Goal: Information Seeking & Learning: Learn about a topic

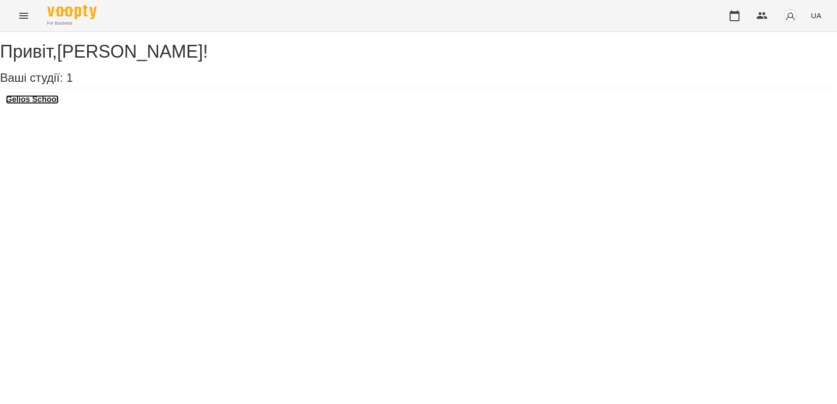
click at [42, 104] on h3 "Gelios School" at bounding box center [32, 99] width 53 height 9
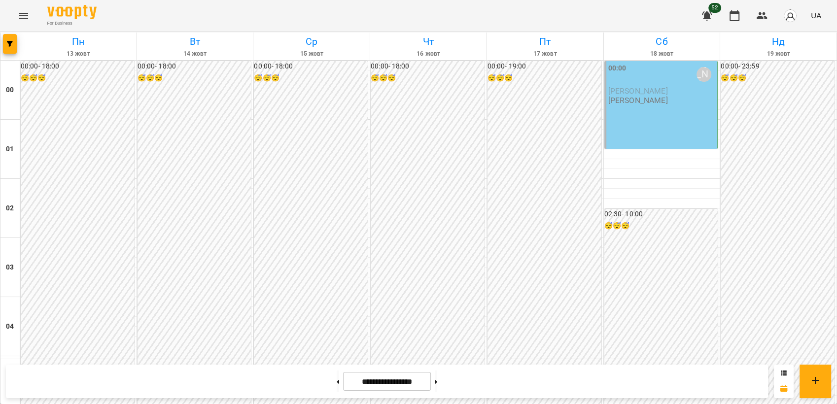
scroll to position [1033, 0]
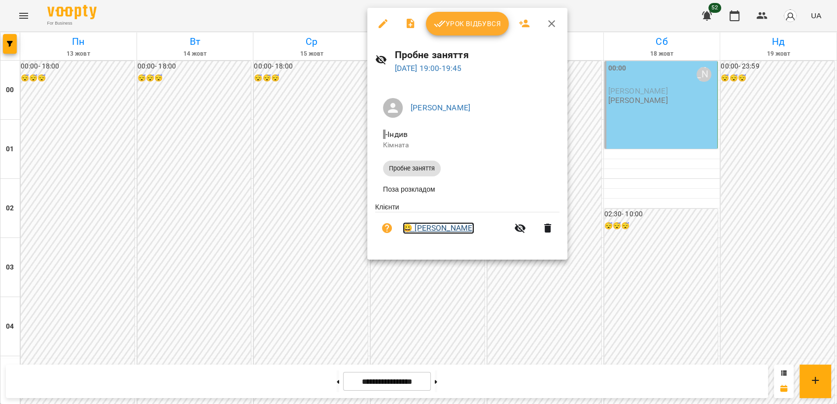
click at [423, 231] on link "😀 [PERSON_NAME]" at bounding box center [438, 228] width 71 height 12
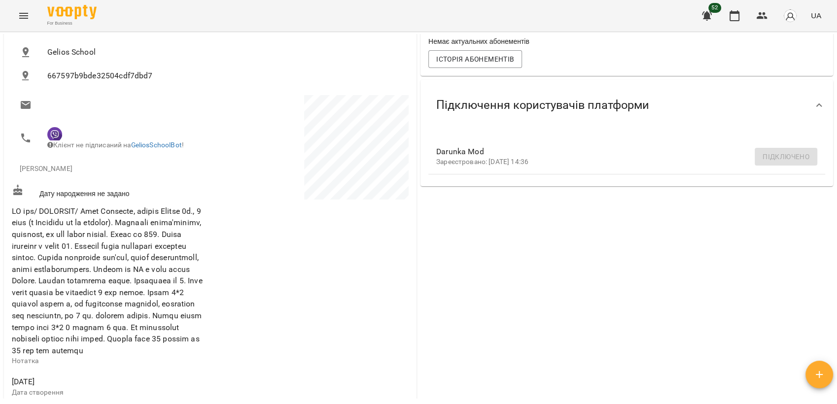
scroll to position [133, 0]
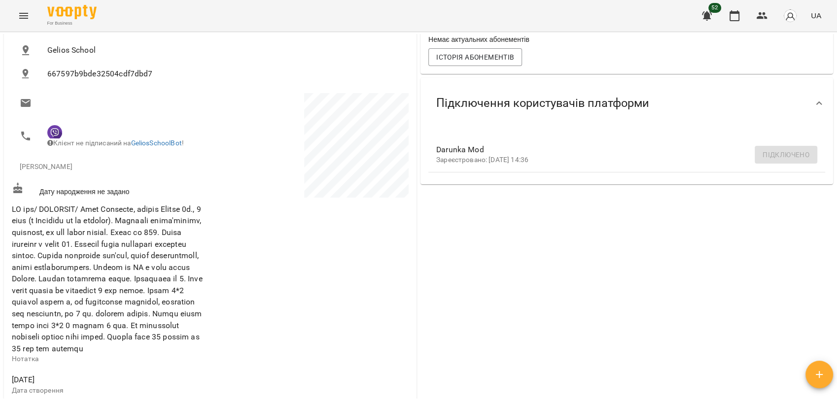
click at [148, 321] on span at bounding box center [107, 279] width 191 height 149
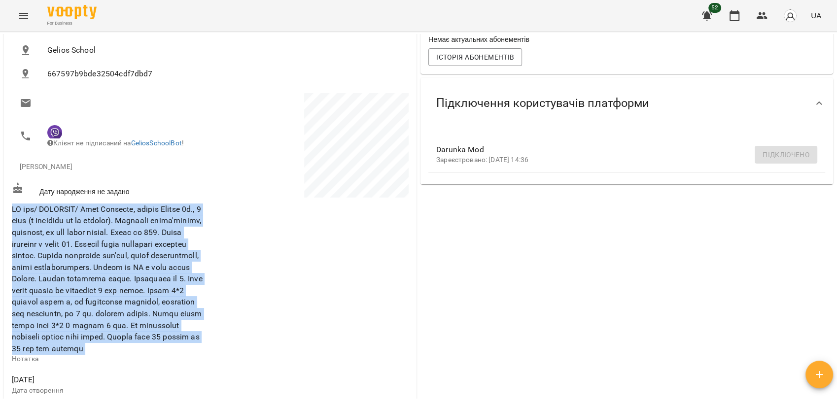
click at [148, 321] on span at bounding box center [107, 279] width 191 height 149
drag, startPoint x: 148, startPoint y: 321, endPoint x: 173, endPoint y: 338, distance: 29.5
click at [173, 338] on span at bounding box center [107, 279] width 191 height 149
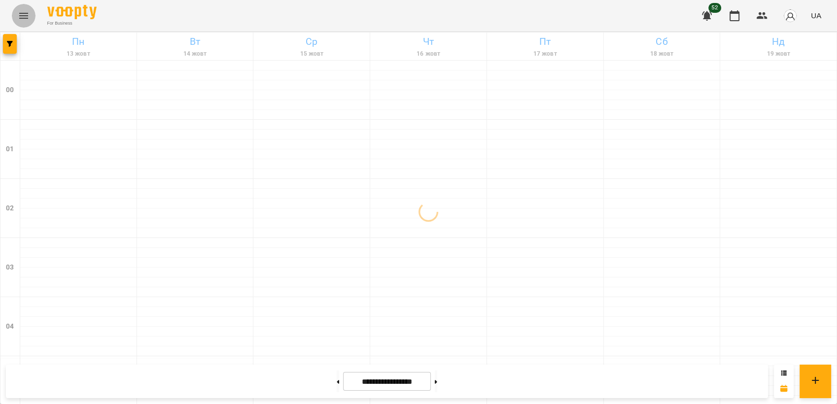
click at [17, 25] on button "Menu" at bounding box center [24, 16] width 24 height 24
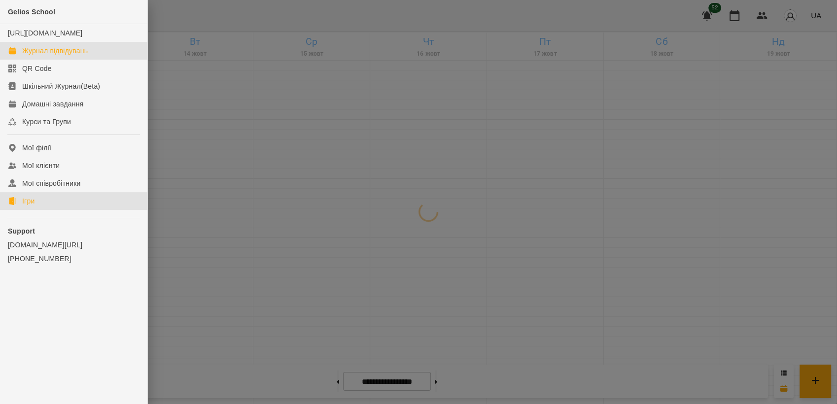
click at [31, 210] on link "Ігри" at bounding box center [73, 201] width 147 height 18
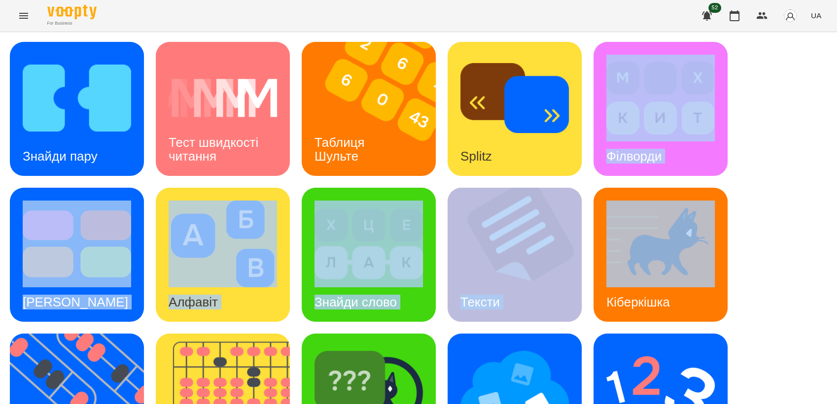
drag, startPoint x: 827, startPoint y: 171, endPoint x: 836, endPoint y: 320, distance: 150.1
click at [837, 320] on html "For Business 52 UA Знайди пару Тест швидкості читання Таблиця Шульте Splitz Філ…" at bounding box center [418, 312] width 837 height 624
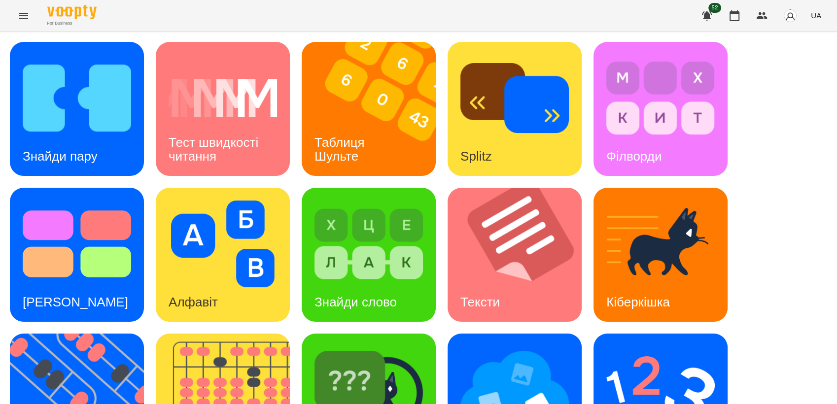
click at [787, 207] on div "Знайди пару Тест швидкості читання Таблиця Шульте Splitz Філворди Тест Струпа А…" at bounding box center [418, 328] width 817 height 572
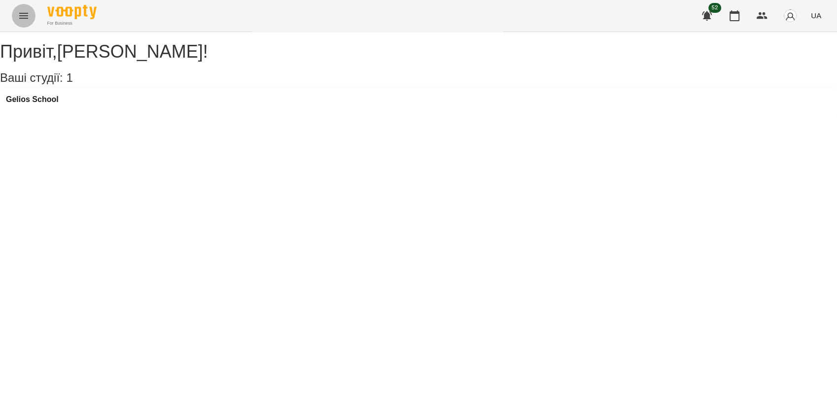
click at [21, 21] on icon "Menu" at bounding box center [24, 16] width 12 height 12
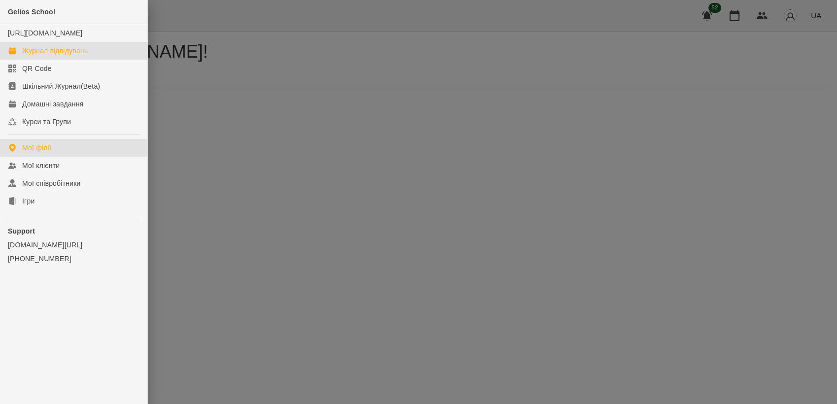
click at [52, 55] on link "Журнал відвідувань" at bounding box center [73, 51] width 147 height 18
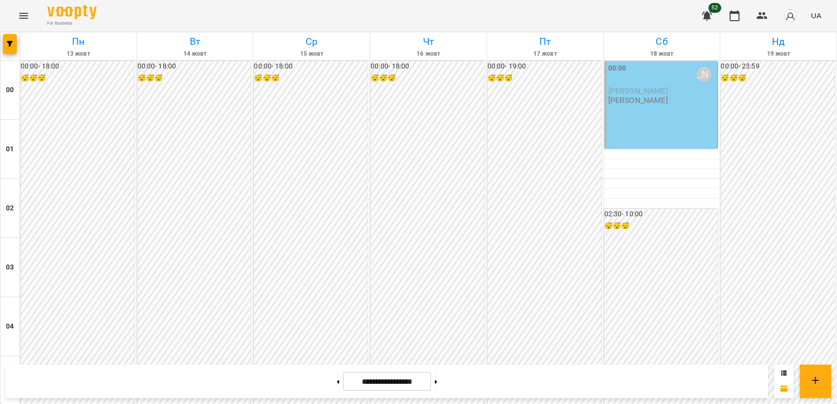
scroll to position [1002, 0]
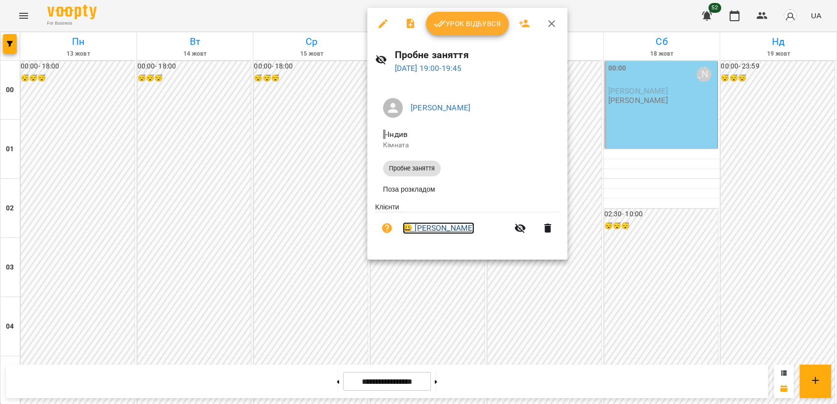
click at [436, 228] on link "😀 [PERSON_NAME]" at bounding box center [438, 228] width 71 height 12
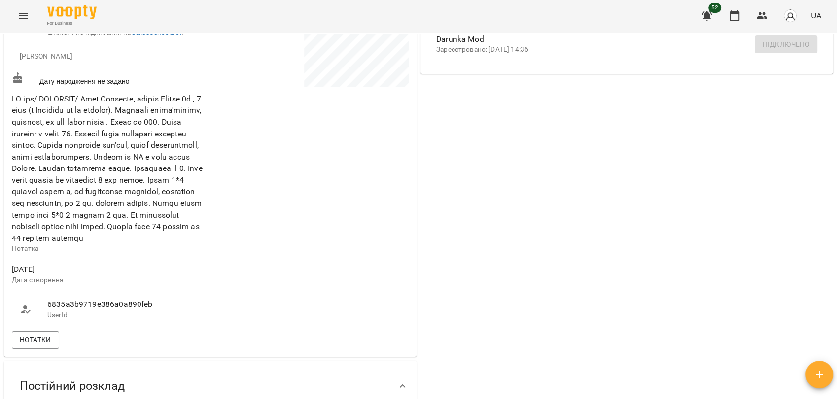
scroll to position [252, 0]
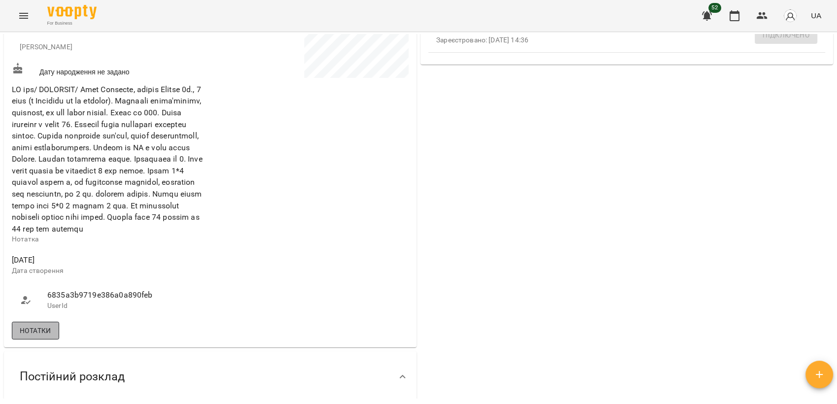
click at [45, 337] on span "Нотатки" at bounding box center [36, 331] width 32 height 12
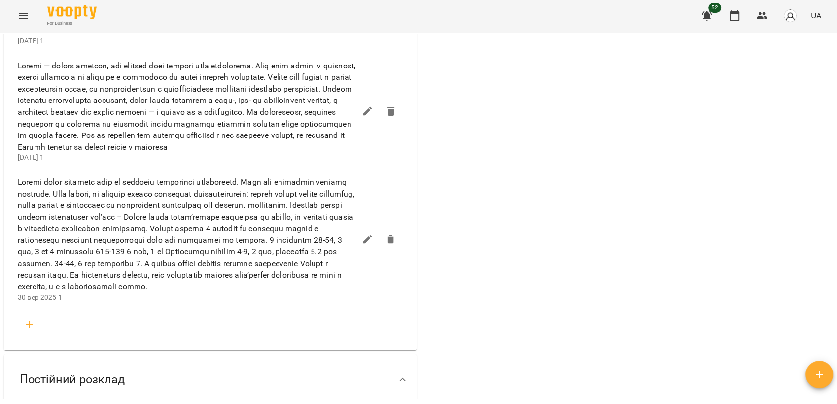
scroll to position [792, 0]
click at [306, 275] on span at bounding box center [187, 232] width 338 height 116
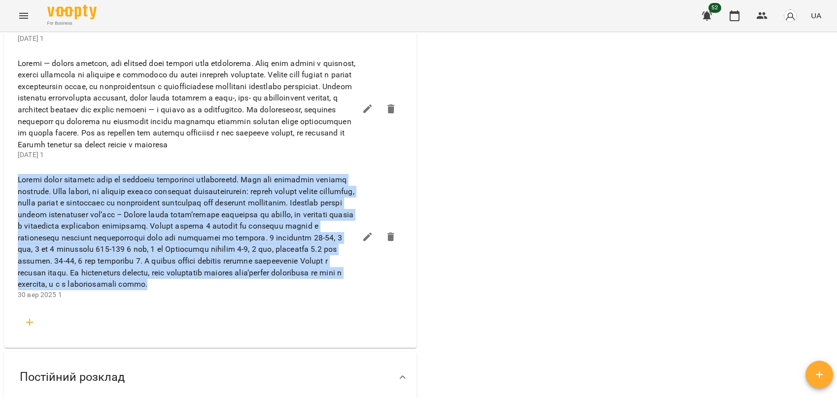
click at [306, 275] on span at bounding box center [187, 232] width 338 height 116
drag, startPoint x: 306, startPoint y: 275, endPoint x: 318, endPoint y: 287, distance: 17.1
click at [318, 287] on span at bounding box center [187, 232] width 338 height 116
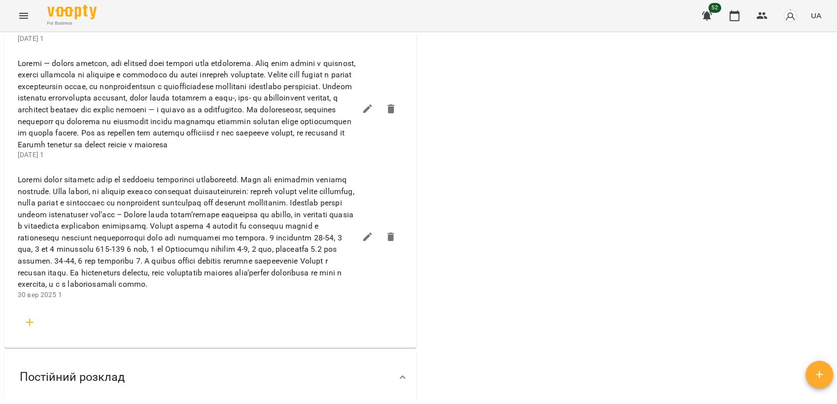
click at [72, 290] on span at bounding box center [187, 232] width 338 height 116
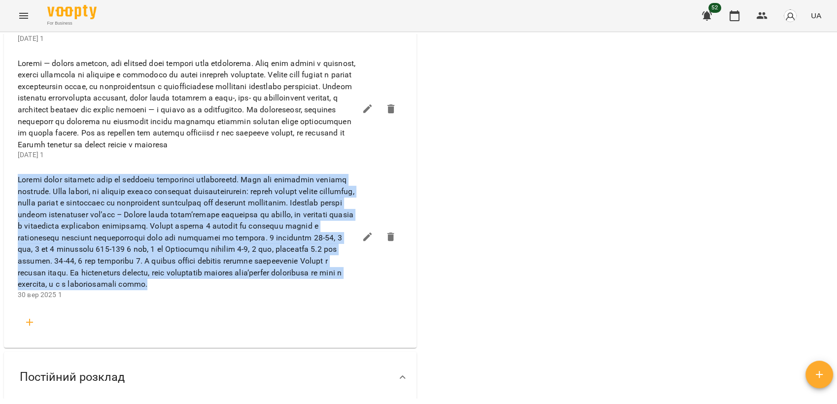
click at [72, 290] on span at bounding box center [187, 232] width 338 height 116
drag, startPoint x: 72, startPoint y: 310, endPoint x: 130, endPoint y: 318, distance: 58.7
click at [130, 290] on span at bounding box center [187, 232] width 338 height 116
drag, startPoint x: 130, startPoint y: 318, endPoint x: 157, endPoint y: 322, distance: 27.0
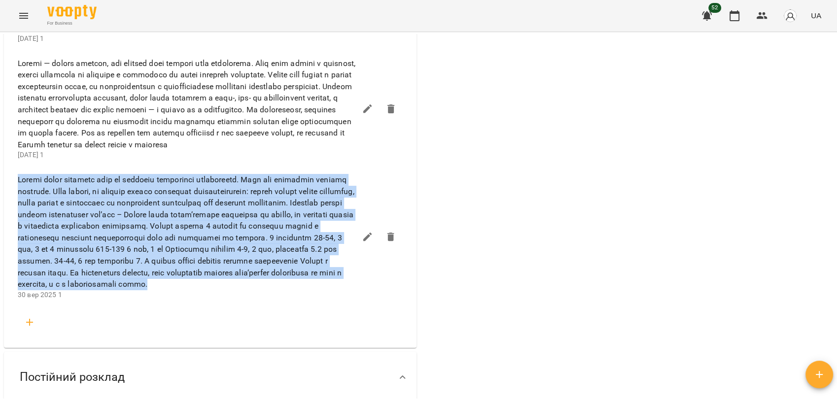
click at [157, 290] on span at bounding box center [187, 232] width 338 height 116
click at [197, 290] on span at bounding box center [187, 232] width 338 height 116
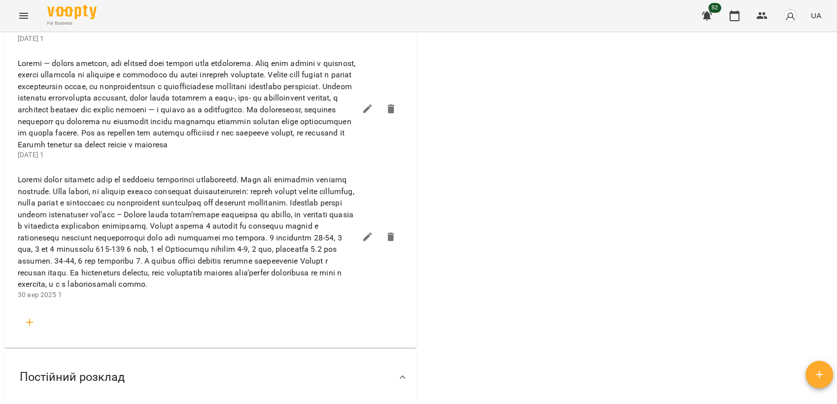
click at [196, 290] on span at bounding box center [187, 232] width 338 height 116
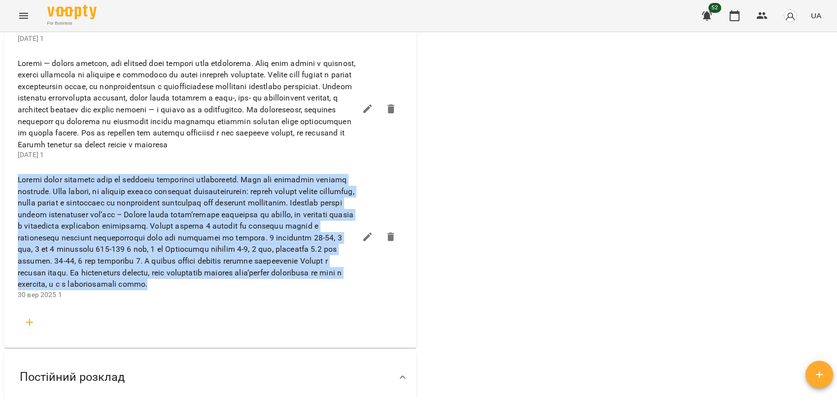
click at [196, 290] on span at bounding box center [187, 232] width 338 height 116
click at [177, 290] on span at bounding box center [187, 232] width 338 height 116
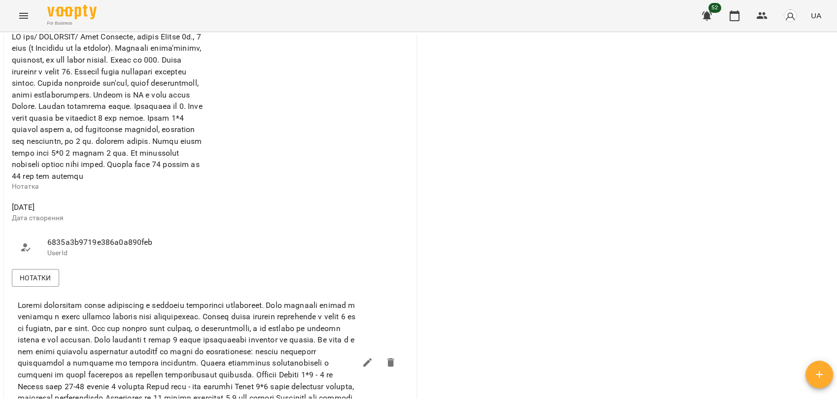
scroll to position [279, 0]
